Goal: Task Accomplishment & Management: Manage account settings

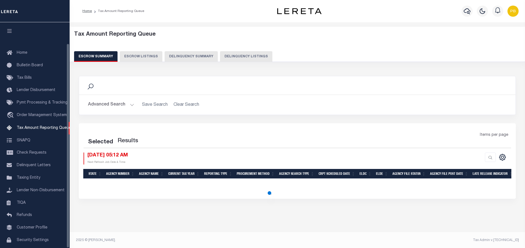
click at [244, 53] on button "Delinquency Listings" at bounding box center [246, 56] width 52 height 11
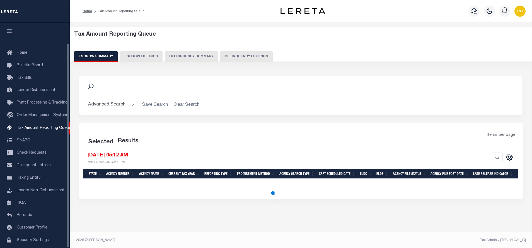
select select "100"
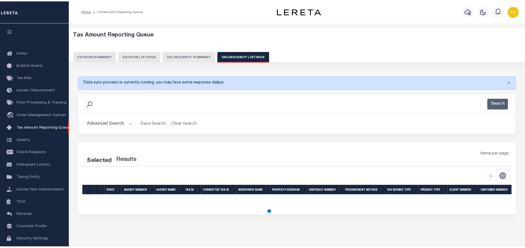
scroll to position [23, 0]
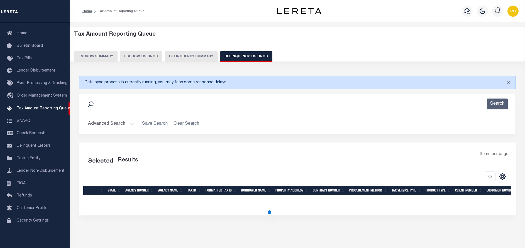
select select "100"
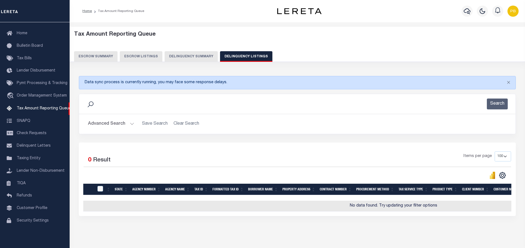
click at [135, 123] on h2 "Advanced Search Save Search Clear Search tblassign_wrapper_dynamictable_____Def…" at bounding box center [298, 124] width 428 height 11
click at [131, 122] on button "Advanced Search" at bounding box center [111, 124] width 46 height 11
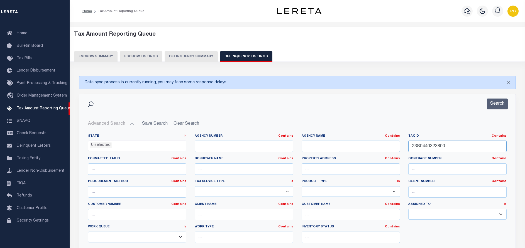
drag, startPoint x: 452, startPoint y: 148, endPoint x: 365, endPoint y: 138, distance: 87.8
click at [365, 138] on div "State In In AK AL AR AZ CA CO CT DC DE FL GA GU HI IA ID IL IN KS KY LA MA MD M…" at bounding box center [297, 191] width 427 height 114
paste input "343-01041-0"
type input "[PHONE_NUMBER]"
click at [500, 99] on button "Search" at bounding box center [497, 104] width 21 height 11
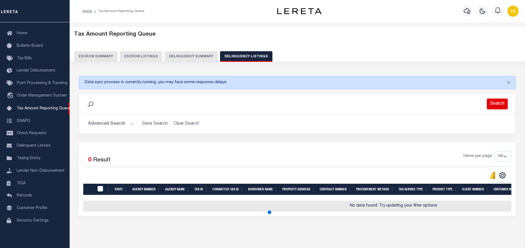
click at [500, 102] on button "Search" at bounding box center [497, 104] width 21 height 11
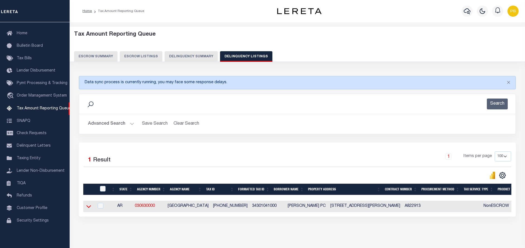
click at [87, 208] on icon at bounding box center [88, 206] width 5 height 3
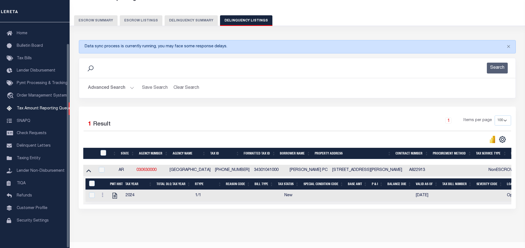
scroll to position [52, 0]
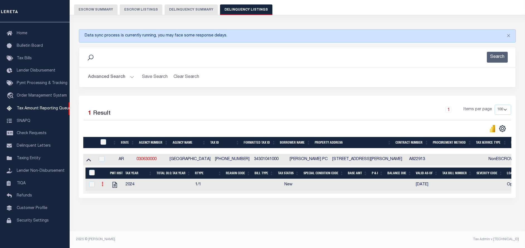
click at [102, 182] on icon at bounding box center [103, 184] width 2 height 4
click at [110, 194] on img "" at bounding box center [109, 194] width 6 height 6
checkbox input "true"
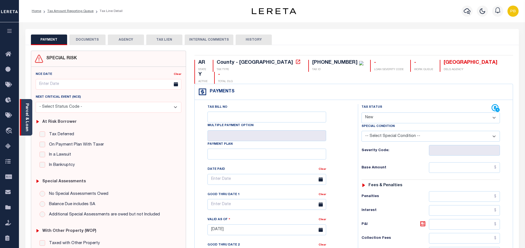
click at [26, 118] on link "Parcel & Loan" at bounding box center [27, 117] width 4 height 28
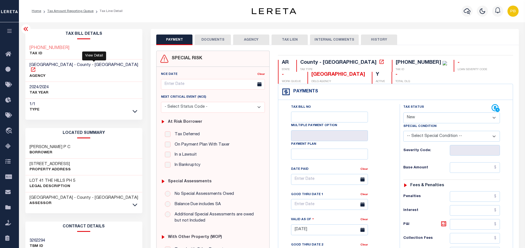
click at [35, 67] on icon at bounding box center [33, 69] width 4 height 4
click at [420, 114] on select "- Select Status Code - Open Due/Unpaid Paid Incomplete No Tax Due Internal Refu…" at bounding box center [451, 118] width 97 height 11
select select "DUE"
click at [403, 113] on select "- Select Status Code - Open Due/Unpaid Paid Incomplete No Tax Due Internal Refu…" at bounding box center [451, 118] width 97 height 11
type input "[DATE]"
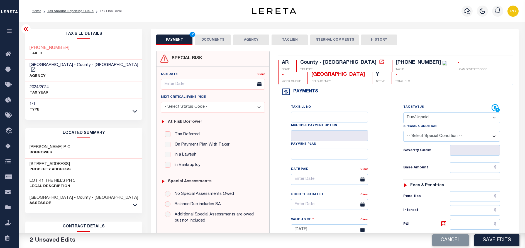
drag, startPoint x: 439, startPoint y: 118, endPoint x: 435, endPoint y: 123, distance: 6.5
click at [439, 118] on select "- Select Status Code - Open Due/Unpaid Paid Incomplete No Tax Due Internal Refu…" at bounding box center [451, 118] width 97 height 11
select select "PYD"
click at [403, 113] on select "- Select Status Code - Open Due/Unpaid Paid Incomplete No Tax Due Internal Refu…" at bounding box center [451, 118] width 97 height 11
click at [478, 164] on input "text" at bounding box center [475, 167] width 50 height 11
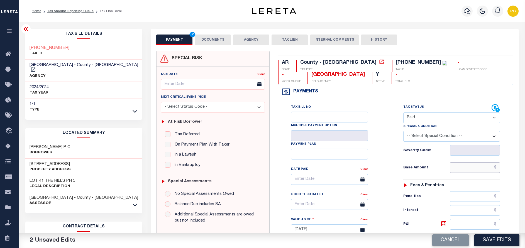
click at [478, 168] on input "text" at bounding box center [475, 167] width 50 height 11
paste input "5,046.07"
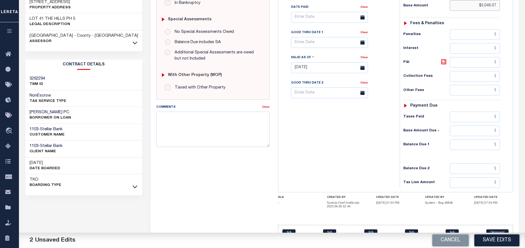
scroll to position [167, 0]
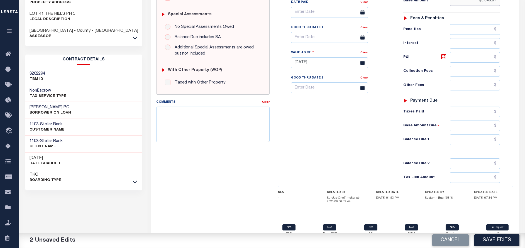
type input "$5,046.07"
click at [469, 113] on input "text" at bounding box center [475, 112] width 50 height 11
paste input "5,046.07"
type input "$5,046.07"
click at [484, 139] on input "text" at bounding box center [475, 140] width 50 height 11
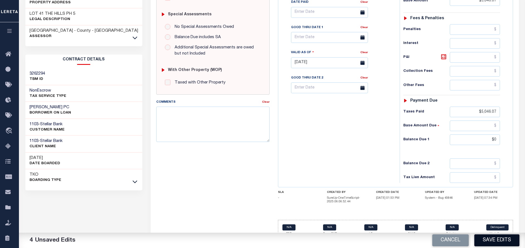
type input "$0.00"
click at [500, 241] on button "Save Edits" at bounding box center [496, 241] width 45 height 12
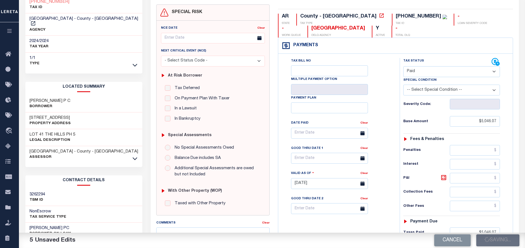
scroll to position [0, 0]
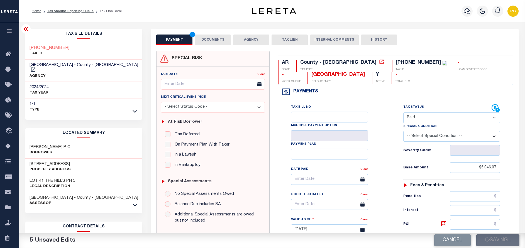
click at [215, 40] on button "DOCUMENTS" at bounding box center [213, 40] width 36 height 11
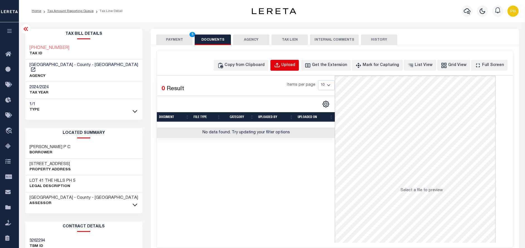
click at [294, 64] on div "Upload" at bounding box center [288, 65] width 14 height 6
select select "POP"
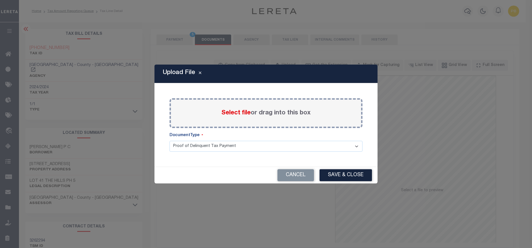
click at [238, 113] on span "Select file" at bounding box center [235, 113] width 29 height 6
click at [0, 0] on input "Select file or drag into this box" at bounding box center [0, 0] width 0 height 0
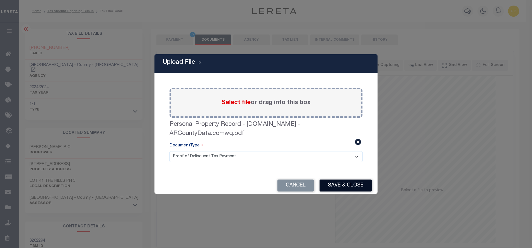
click at [343, 188] on button "Save & Close" at bounding box center [345, 186] width 52 height 12
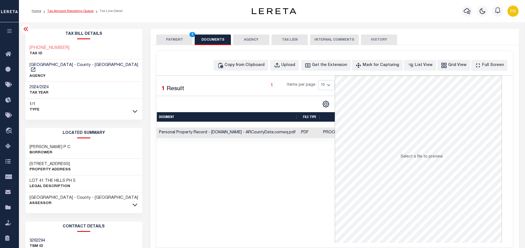
click at [67, 12] on link "Tax Amount Reporting Queue" at bounding box center [70, 10] width 46 height 3
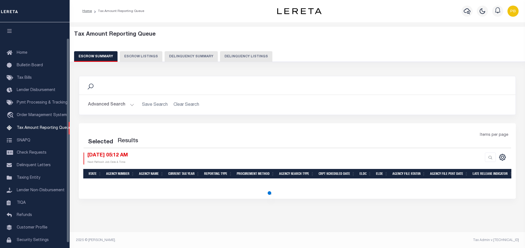
click at [246, 57] on button "Delinquency Listings" at bounding box center [246, 56] width 52 height 11
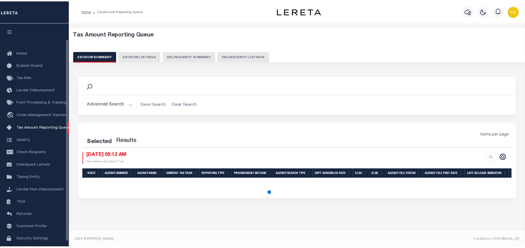
scroll to position [23, 0]
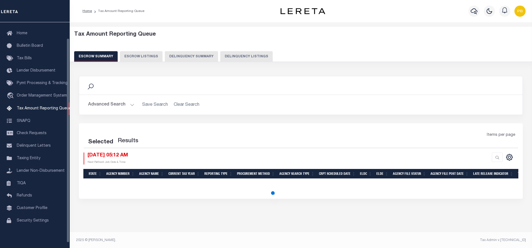
select select "100"
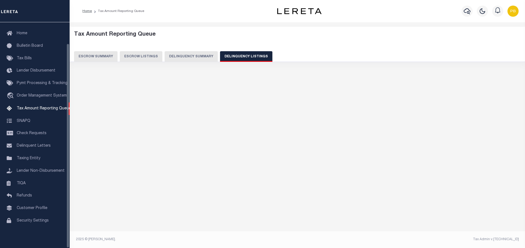
select select "100"
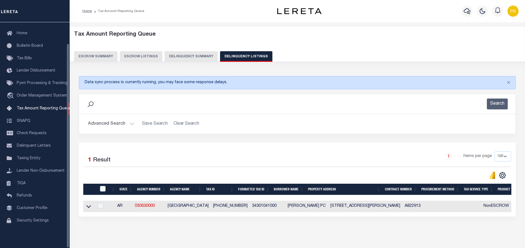
scroll to position [23, 0]
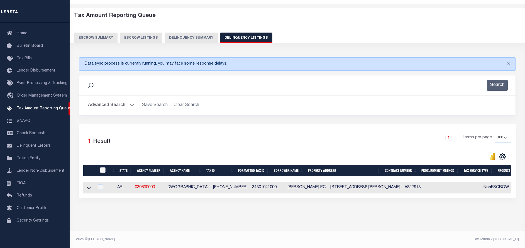
click at [101, 167] on input "checkbox" at bounding box center [103, 170] width 6 height 6
checkbox input "true"
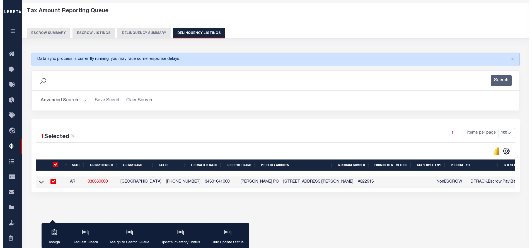
scroll to position [23, 0]
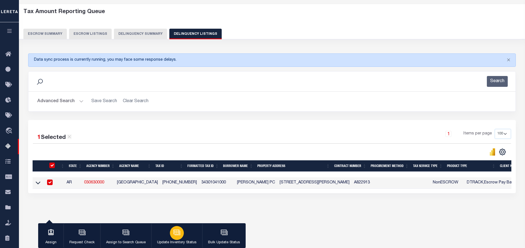
click at [174, 233] on icon "button" at bounding box center [176, 232] width 4 height 3
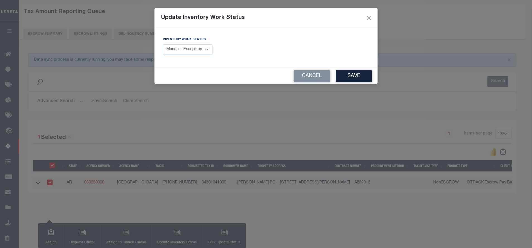
click at [193, 50] on select "Manual - Exception Pended - Awaiting Search Late Add Exception Completed" at bounding box center [188, 49] width 50 height 11
select select "4"
click at [163, 44] on select "Manual - Exception Pended - Awaiting Search Late Add Exception Completed" at bounding box center [188, 49] width 50 height 11
click at [347, 80] on button "Save" at bounding box center [353, 76] width 36 height 12
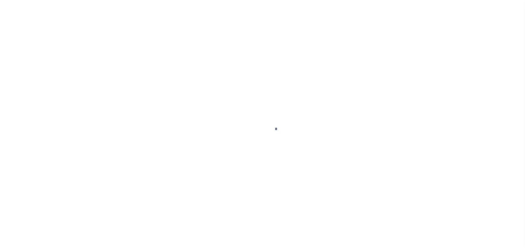
select select "PYD"
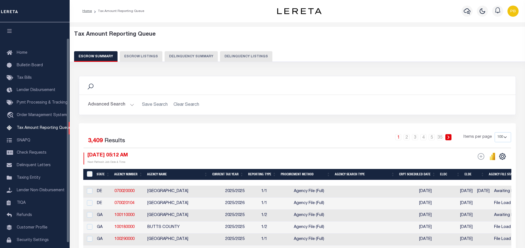
select select "100"
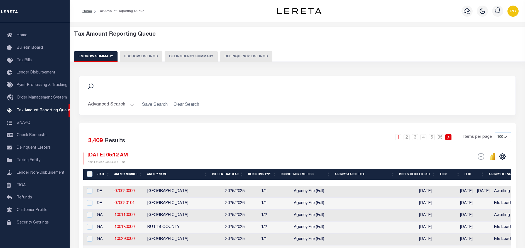
click at [245, 54] on button "Delinquency Listings" at bounding box center [246, 56] width 52 height 11
select select "100"
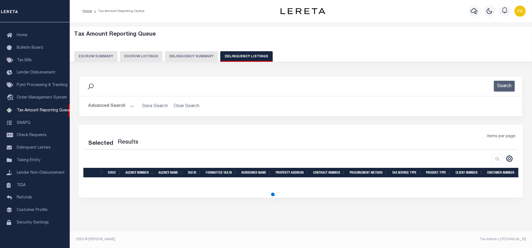
select select "100"
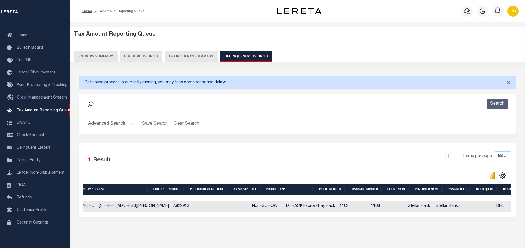
scroll to position [0, 232]
click at [340, 217] on div "Selected 1 Result 1 Items per page 10 25 50 100 500" at bounding box center [297, 180] width 437 height 74
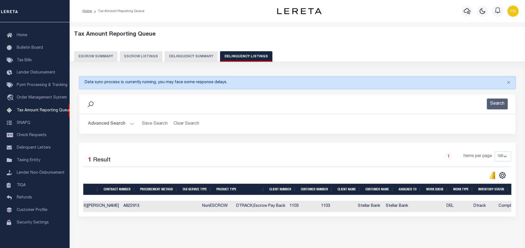
click at [132, 123] on button "Advanced Search" at bounding box center [111, 124] width 46 height 11
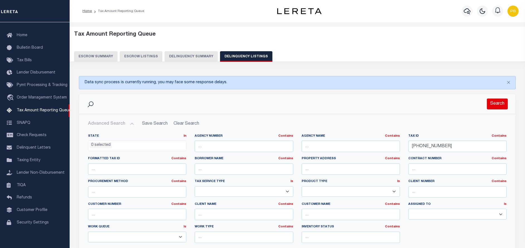
click at [495, 102] on button "Search" at bounding box center [497, 104] width 21 height 11
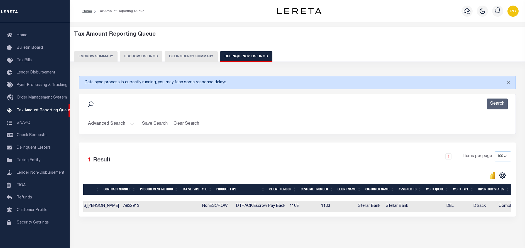
click at [487, 99] on button "Search" at bounding box center [497, 104] width 21 height 11
